Goal: Navigation & Orientation: Find specific page/section

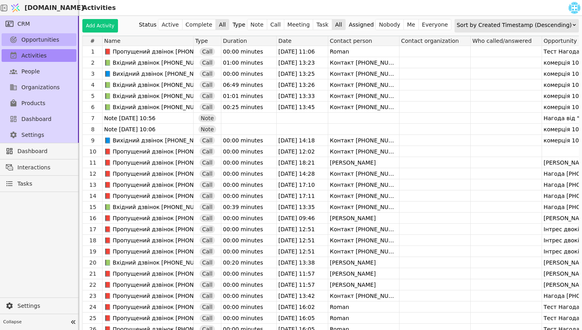
click at [37, 37] on span "Opportunities" at bounding box center [40, 40] width 38 height 8
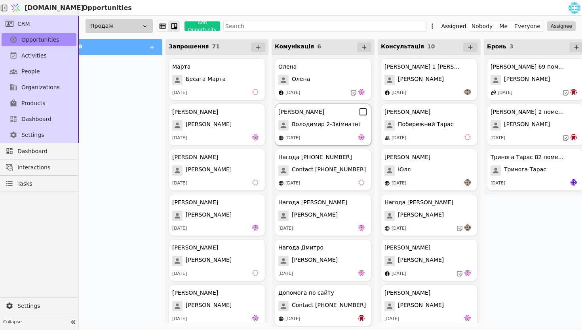
scroll to position [0, 34]
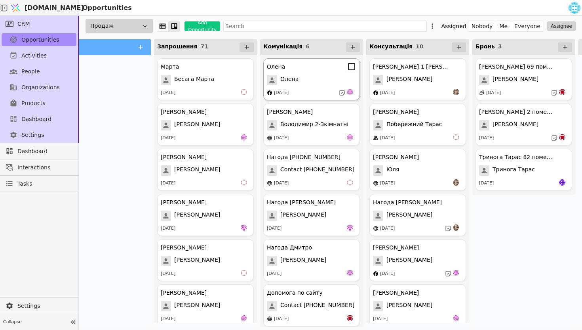
click at [286, 83] on span "Олена" at bounding box center [289, 80] width 18 height 10
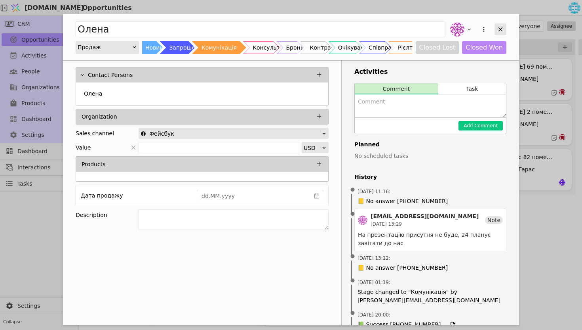
click at [500, 31] on icon "Add Opportunity" at bounding box center [500, 29] width 7 height 7
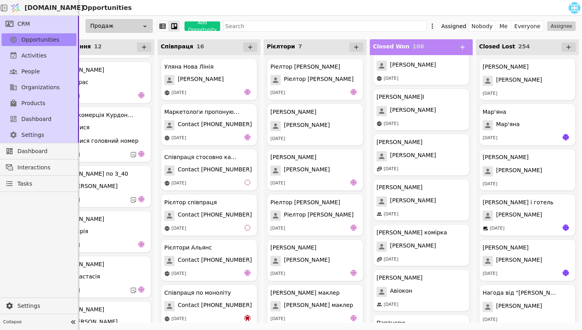
scroll to position [290, 0]
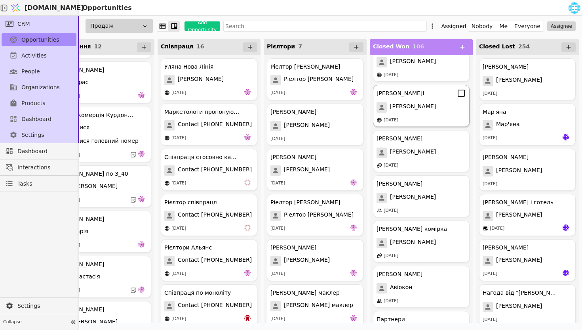
click at [450, 102] on div "[PERSON_NAME]" at bounding box center [422, 107] width 90 height 10
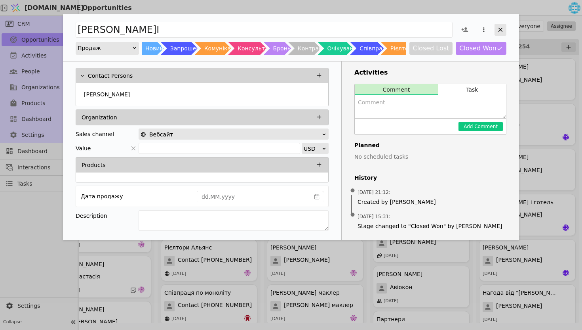
click at [503, 25] on div "Add Opportunity" at bounding box center [501, 30] width 12 height 12
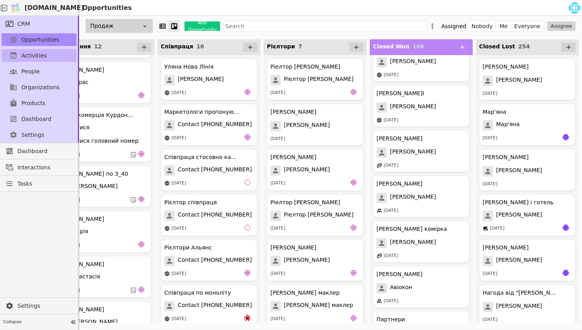
click at [34, 57] on span "Activities" at bounding box center [33, 55] width 25 height 8
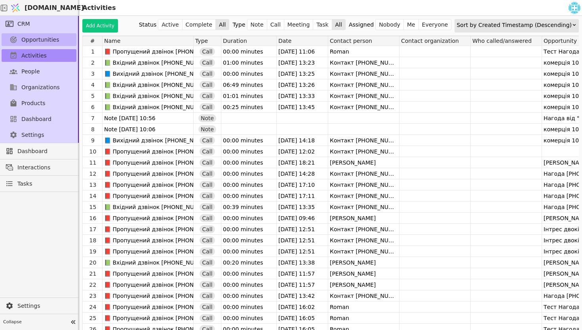
click at [57, 39] on link "Opportunities" at bounding box center [39, 39] width 75 height 13
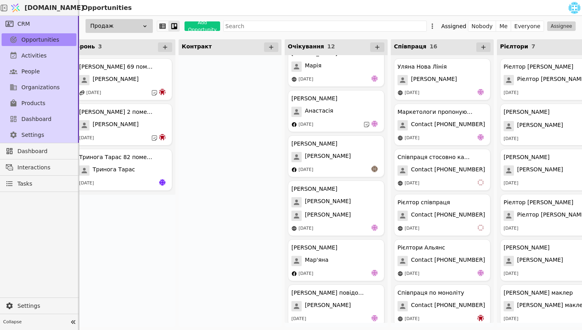
scroll to position [305, 0]
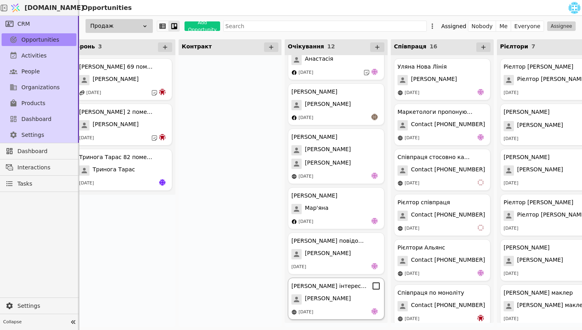
click at [334, 297] on div "[PERSON_NAME]" at bounding box center [336, 299] width 90 height 10
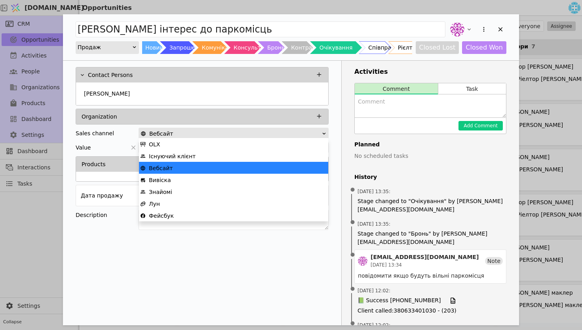
click at [211, 133] on div "Вебсайт" at bounding box center [231, 133] width 181 height 11
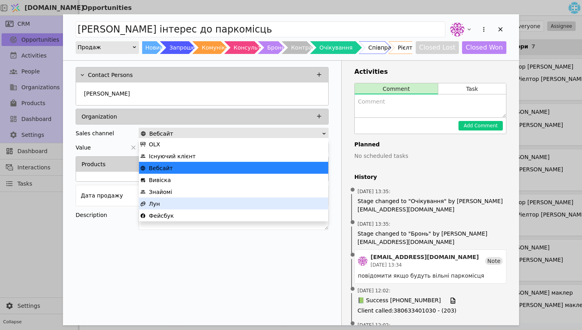
click at [172, 205] on div "Лун" at bounding box center [233, 204] width 187 height 12
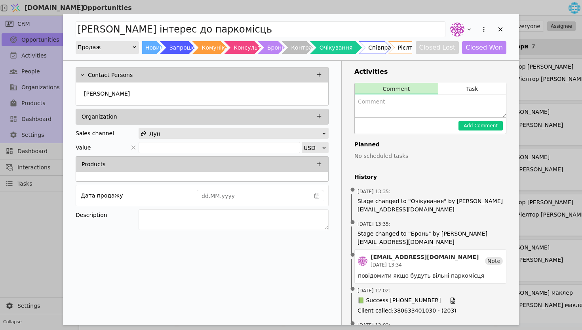
click at [315, 131] on div "Лун" at bounding box center [231, 133] width 181 height 11
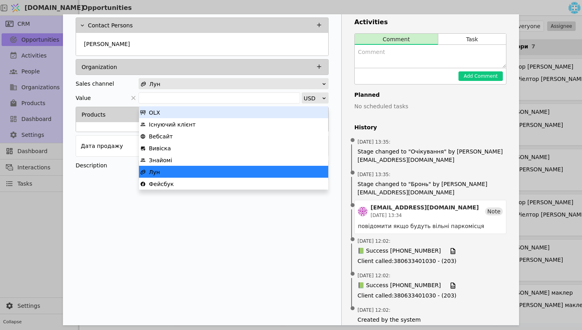
scroll to position [58, 0]
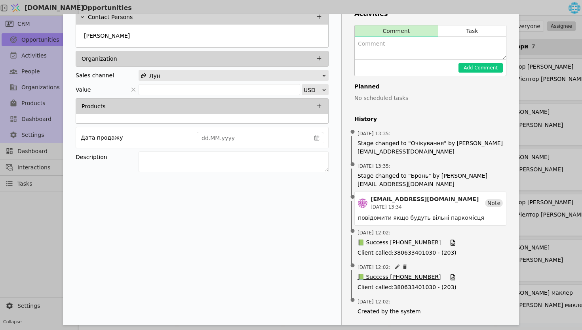
click at [380, 280] on span "📗 Success [PHONE_NUMBER]" at bounding box center [399, 276] width 83 height 9
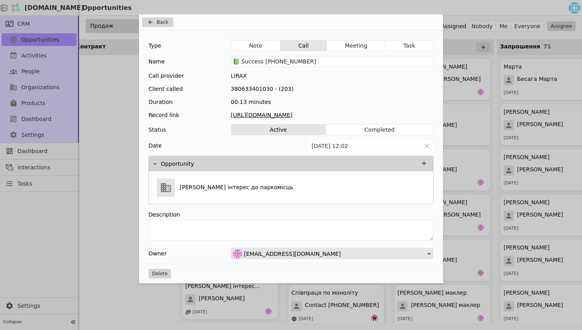
click at [313, 119] on div "Type Note Call Meeting Task Name 📗 Success [PHONE_NUMBER] Call provider LIRAX C…" at bounding box center [291, 146] width 304 height 233
click at [153, 18] on button "Back" at bounding box center [157, 22] width 31 height 10
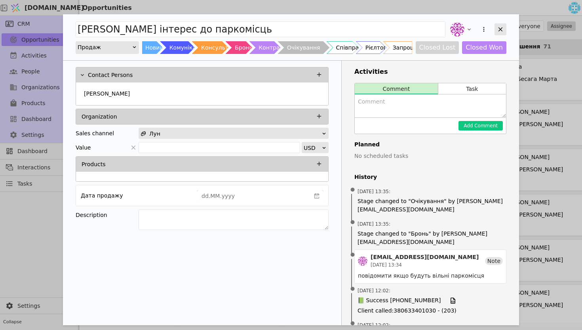
click at [500, 30] on icon "Add Opportunity" at bounding box center [500, 29] width 7 height 7
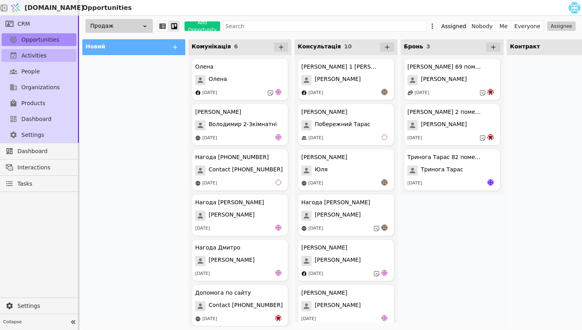
click at [39, 58] on span "Activities" at bounding box center [33, 55] width 25 height 8
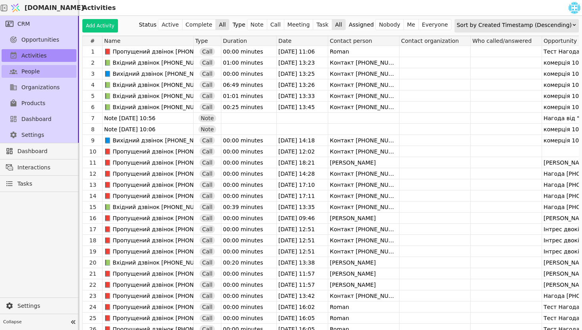
click at [43, 69] on link "People" at bounding box center [39, 71] width 75 height 13
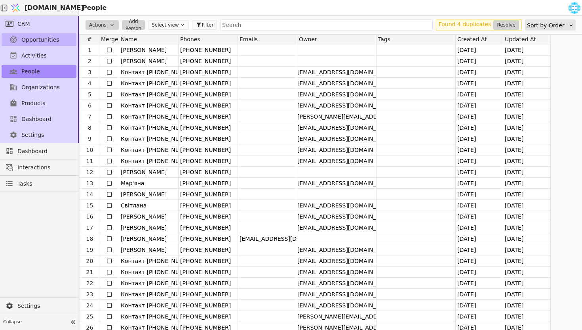
click at [44, 34] on link "Opportunities" at bounding box center [39, 39] width 75 height 13
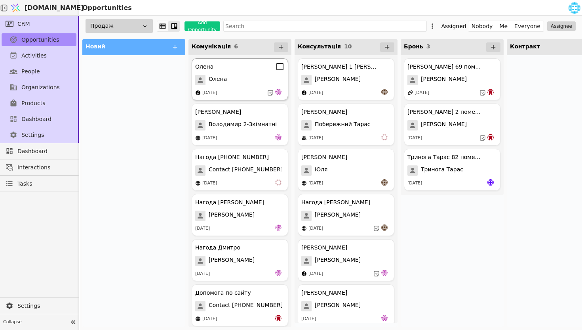
click at [266, 86] on div "[PERSON_NAME] [PERSON_NAME] [DATE]" at bounding box center [240, 79] width 97 height 42
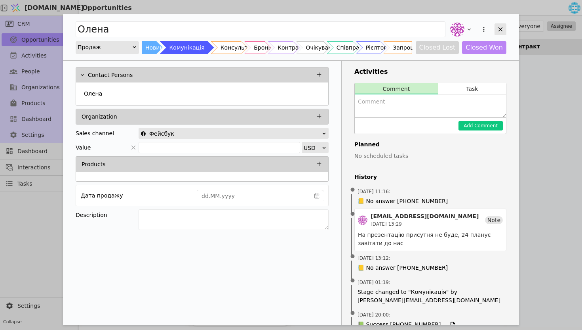
click at [502, 30] on icon "Add Opportunity" at bounding box center [501, 29] width 4 height 4
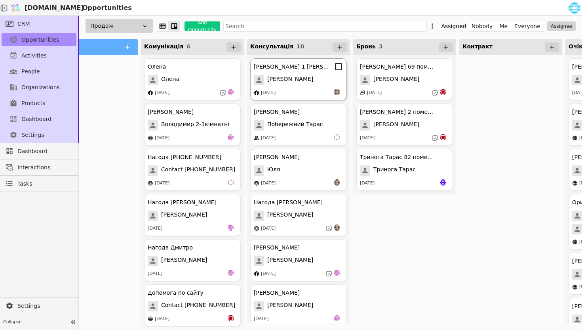
scroll to position [0, 67]
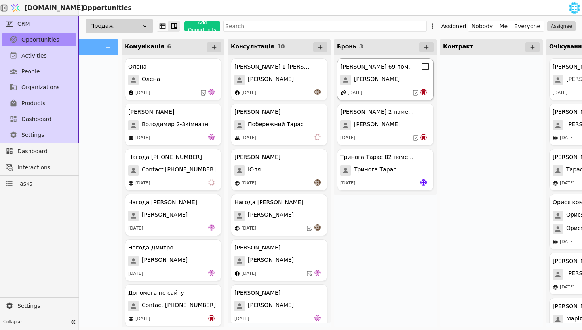
click at [382, 88] on div "[PERSON_NAME] 69 помешкання [PERSON_NAME] [DATE]" at bounding box center [385, 79] width 97 height 42
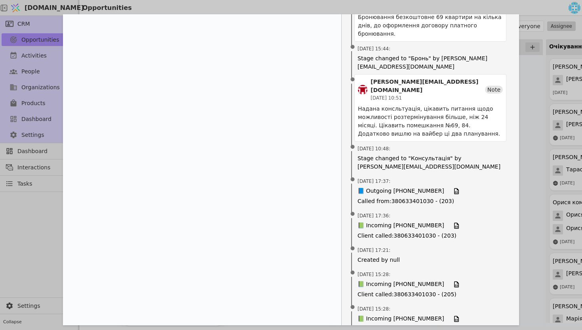
scroll to position [272, 0]
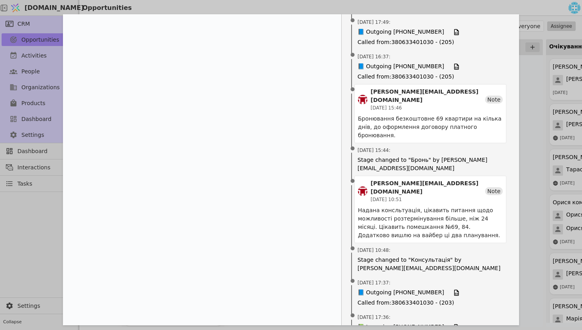
click at [541, 141] on div "[PERSON_NAME] 69 помешкання Продаж Новий Комунікація Консультація Бронь Контрак…" at bounding box center [291, 165] width 582 height 330
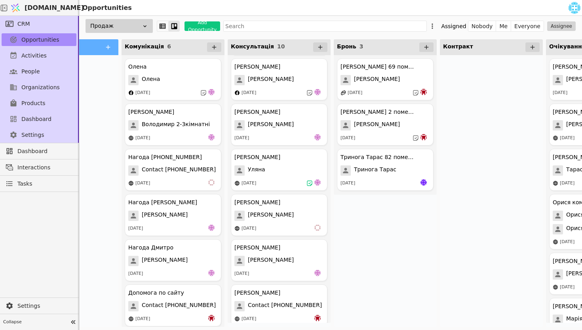
scroll to position [187, 0]
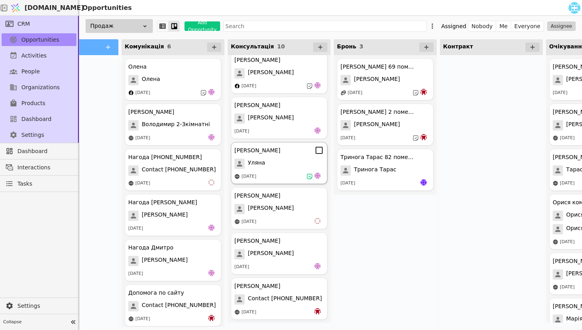
click at [282, 176] on div "[DATE]" at bounding box center [279, 176] width 90 height 8
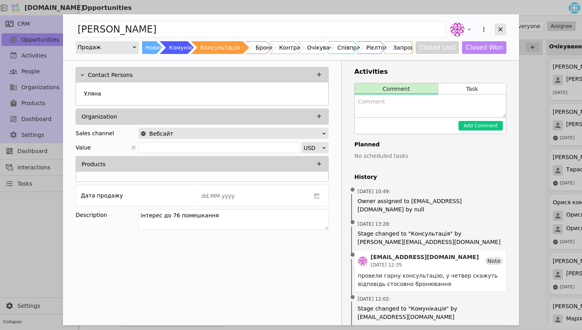
click at [503, 29] on icon "Add Opportunity" at bounding box center [500, 29] width 7 height 7
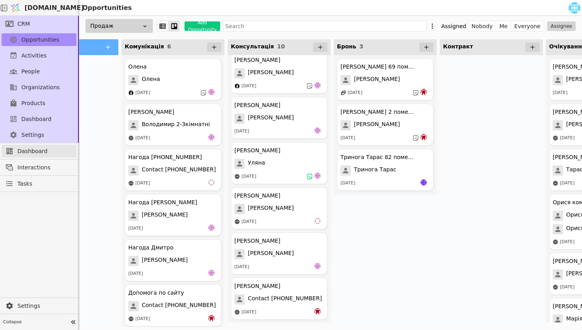
click at [21, 147] on span "Dashboard" at bounding box center [44, 151] width 55 height 8
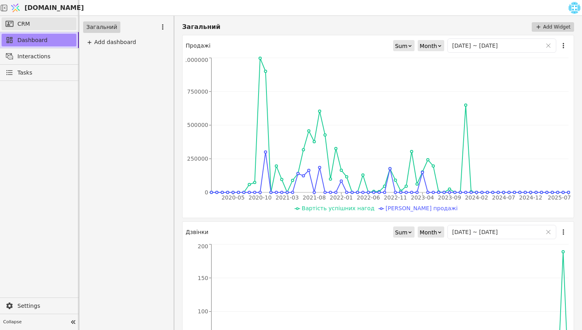
click at [32, 24] on link "CRM" at bounding box center [39, 23] width 75 height 13
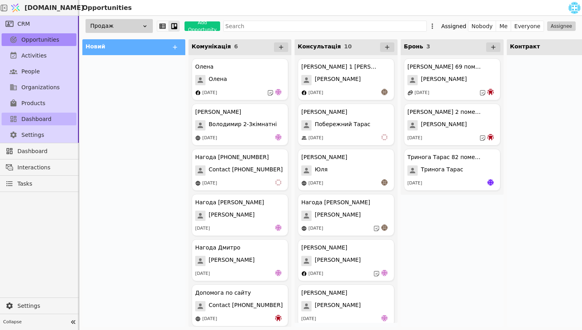
click at [21, 118] on span "Dashboard" at bounding box center [36, 119] width 30 height 8
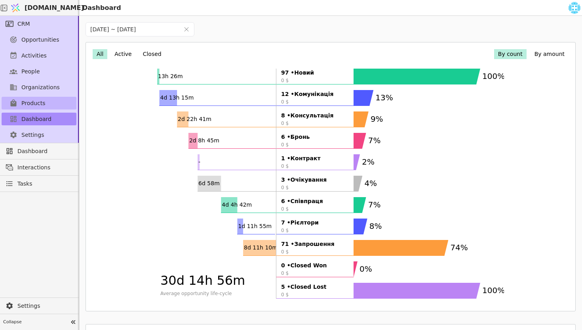
click at [21, 103] on link "Products" at bounding box center [39, 103] width 75 height 13
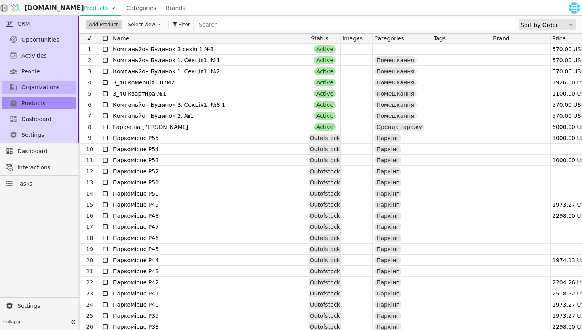
click at [24, 87] on span "Organizations" at bounding box center [40, 87] width 38 height 8
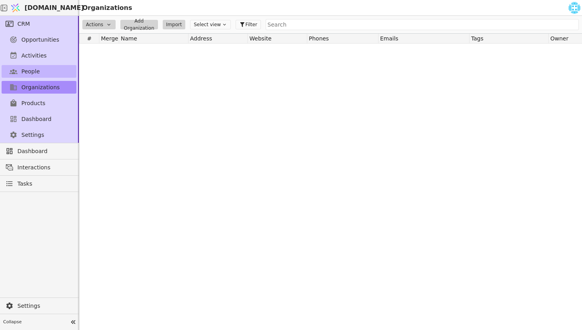
click at [24, 72] on span "People" at bounding box center [30, 71] width 19 height 8
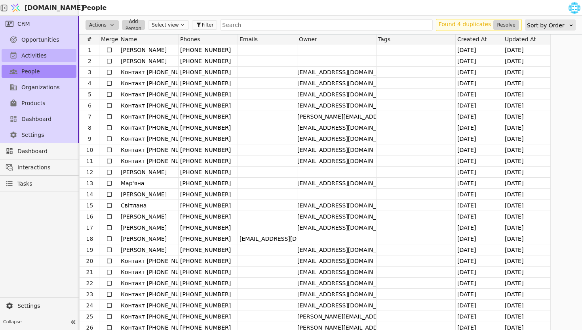
click at [25, 56] on span "Activities" at bounding box center [33, 55] width 25 height 8
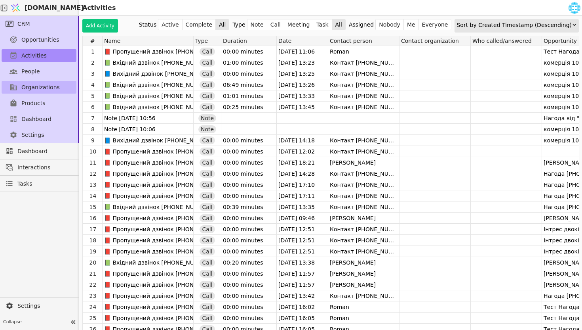
click at [21, 89] on span "Organizations" at bounding box center [40, 87] width 38 height 8
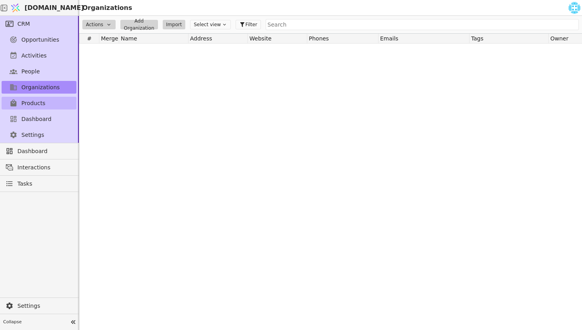
click at [25, 103] on span "Products" at bounding box center [33, 103] width 24 height 8
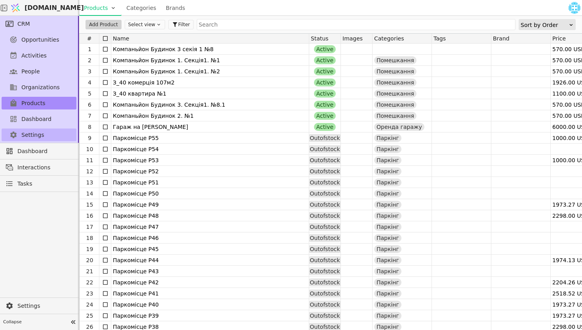
click at [30, 131] on span "Settings" at bounding box center [32, 135] width 23 height 8
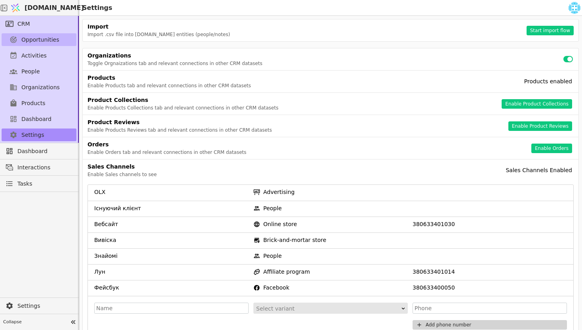
click at [30, 38] on span "Opportunities" at bounding box center [40, 40] width 38 height 8
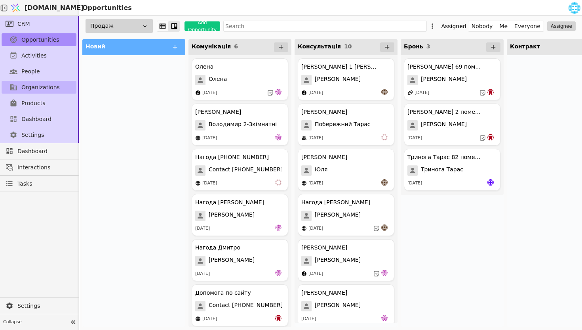
click at [43, 87] on span "Organizations" at bounding box center [40, 87] width 38 height 8
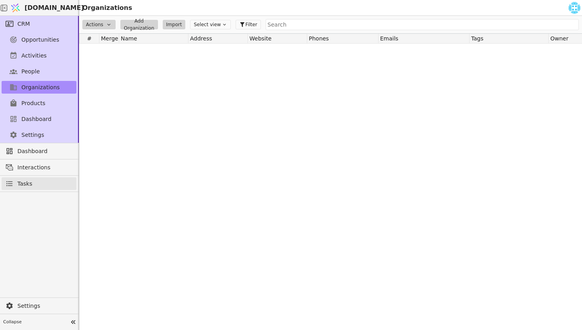
click at [34, 182] on link "Tasks" at bounding box center [39, 183] width 75 height 13
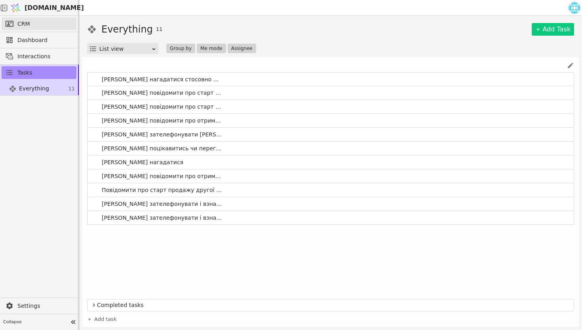
click at [32, 25] on link "CRM" at bounding box center [39, 23] width 75 height 13
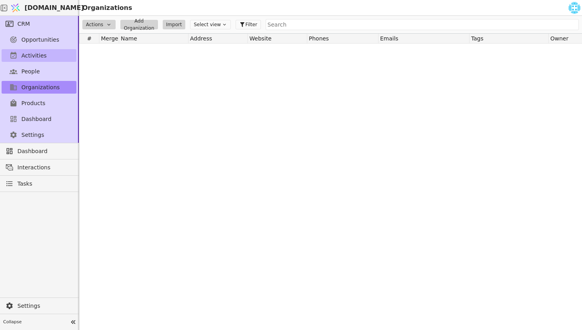
click at [37, 53] on span "Activities" at bounding box center [33, 55] width 25 height 8
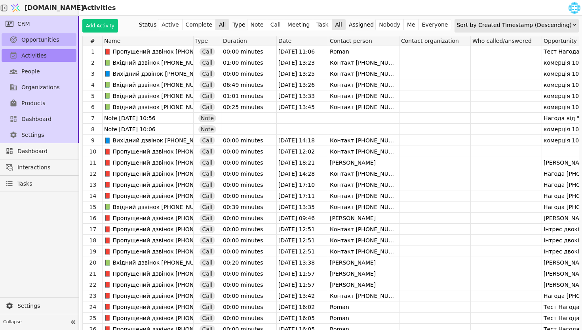
click at [40, 40] on span "Opportunities" at bounding box center [40, 40] width 38 height 8
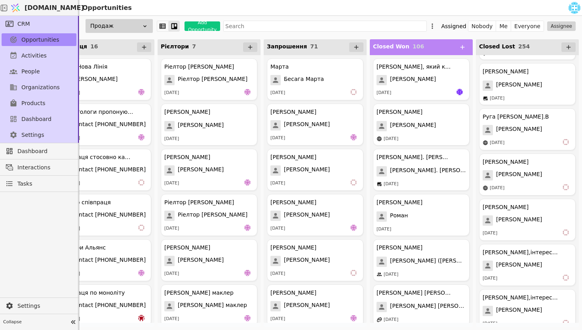
scroll to position [2693, 0]
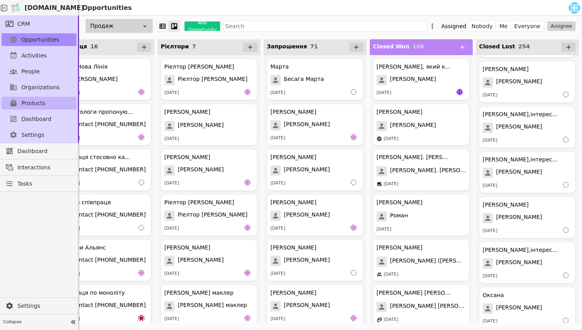
click at [32, 105] on span "Products" at bounding box center [33, 103] width 24 height 8
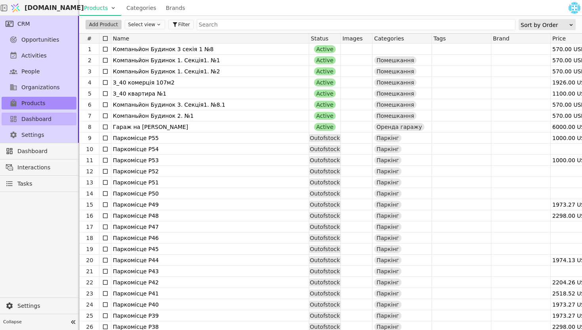
click at [33, 115] on span "Dashboard" at bounding box center [36, 119] width 30 height 8
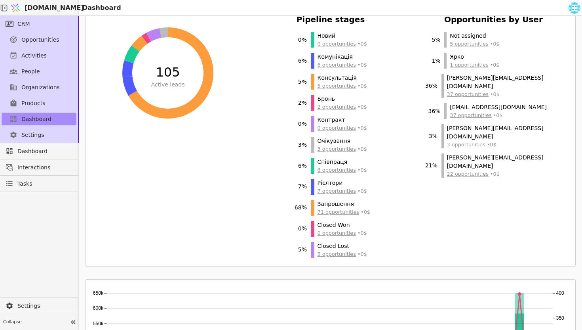
scroll to position [314, 0]
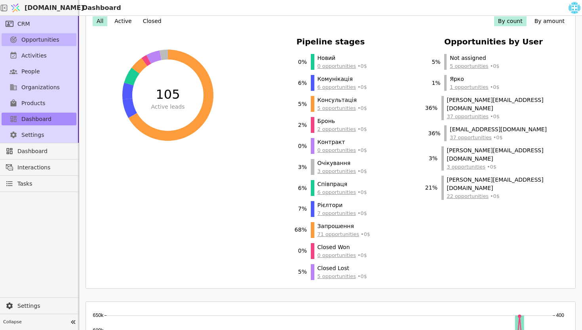
click at [45, 40] on span "Opportunities" at bounding box center [40, 40] width 38 height 8
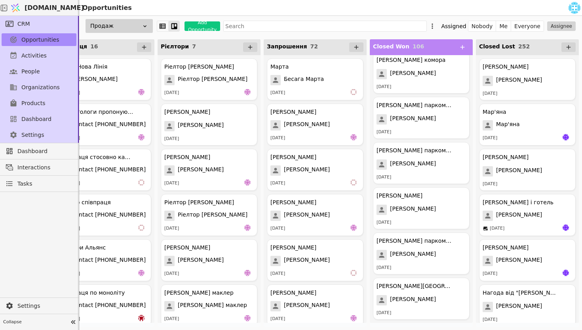
scroll to position [0, 631]
